Goal: Transaction & Acquisition: Subscribe to service/newsletter

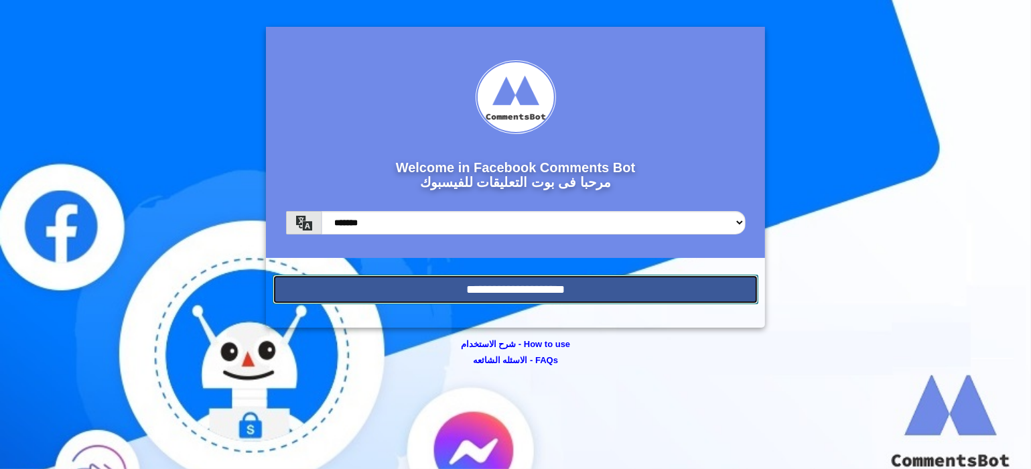
click at [461, 285] on input "**********" at bounding box center [516, 289] width 486 height 29
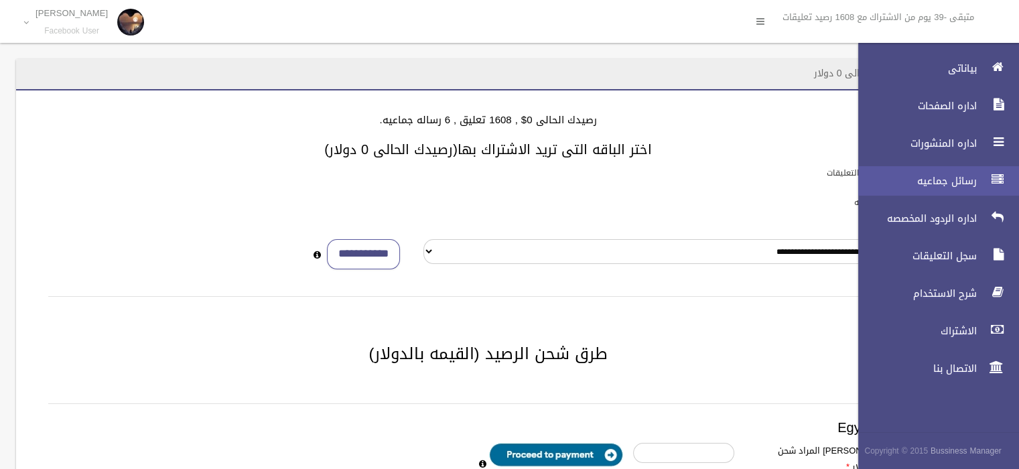
click at [949, 188] on link "رسائل جماعيه" at bounding box center [933, 180] width 172 height 29
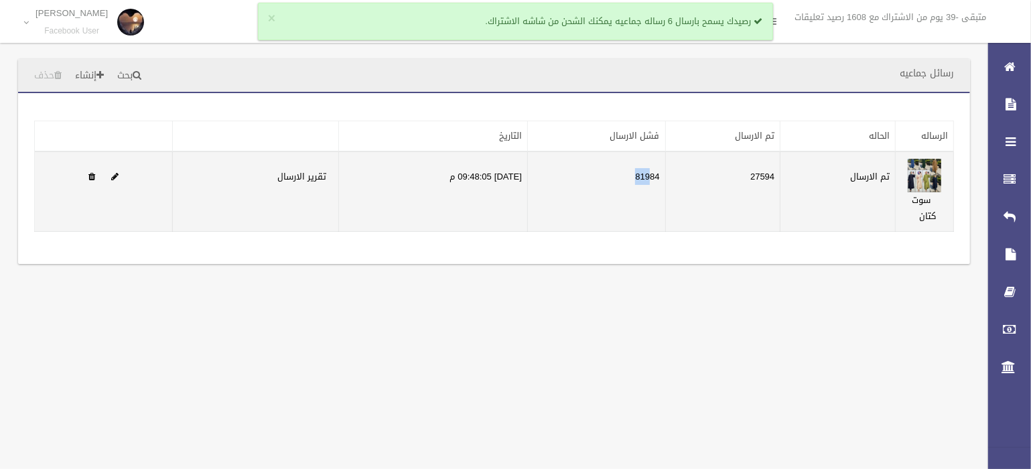
drag, startPoint x: 662, startPoint y: 179, endPoint x: 631, endPoint y: 176, distance: 30.9
click at [631, 176] on td "81984" at bounding box center [596, 191] width 138 height 80
click at [637, 182] on td "81984" at bounding box center [596, 191] width 138 height 80
drag, startPoint x: 657, startPoint y: 178, endPoint x: 645, endPoint y: 178, distance: 11.4
click at [645, 178] on td "81984" at bounding box center [596, 191] width 138 height 80
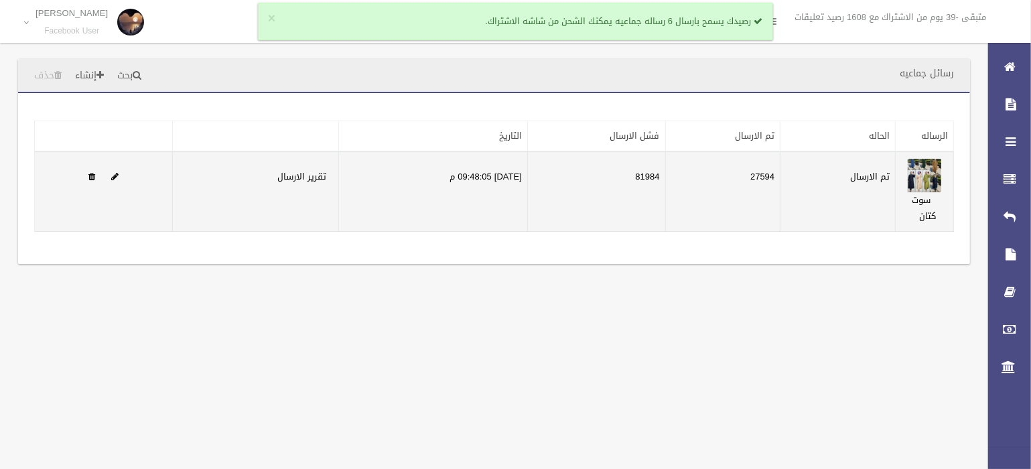
click at [663, 176] on td "81984" at bounding box center [596, 191] width 138 height 80
click at [664, 196] on td "81984" at bounding box center [596, 191] width 138 height 80
